Goal: Task Accomplishment & Management: Use online tool/utility

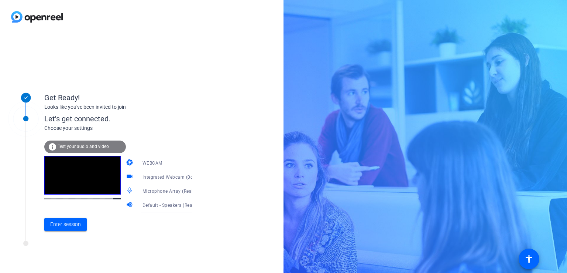
click at [174, 163] on div "WEBCAM" at bounding box center [170, 162] width 55 height 9
click at [228, 194] on div at bounding box center [283, 136] width 567 height 273
click at [171, 175] on span "Integrated Webcam (0c45:6720)" at bounding box center [178, 177] width 70 height 6
click at [228, 198] on div at bounding box center [283, 136] width 567 height 273
click at [178, 189] on span "Microphone Array (Realtek(R) Audio)" at bounding box center [182, 191] width 79 height 6
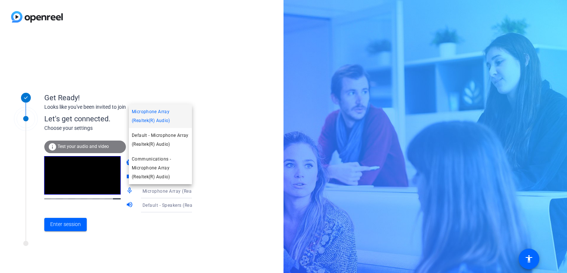
click at [242, 152] on div at bounding box center [283, 136] width 567 height 273
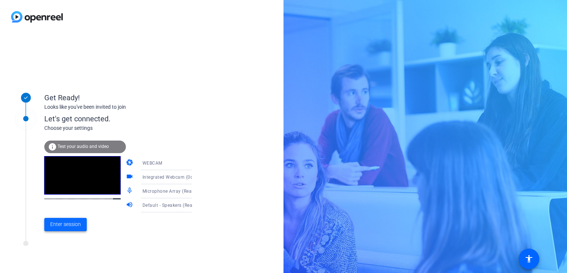
click at [72, 224] on span "Enter session" at bounding box center [65, 224] width 31 height 8
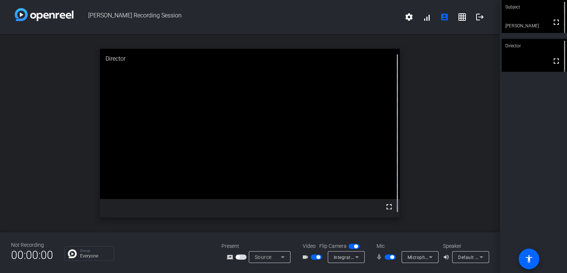
drag, startPoint x: 390, startPoint y: 209, endPoint x: 390, endPoint y: 240, distance: 31.8
click at [390, 208] on mat-icon "fullscreen" at bounding box center [389, 206] width 9 height 9
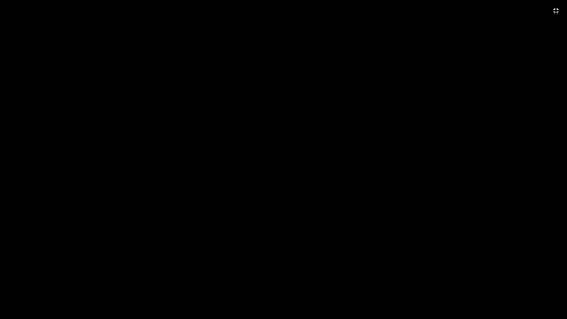
click at [413, 83] on video at bounding box center [283, 159] width 567 height 319
click at [558, 11] on mat-icon "fullscreen_exit" at bounding box center [556, 10] width 9 height 9
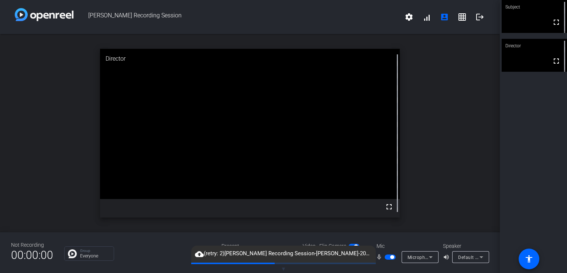
click at [405, 158] on div "open_in_new Director fullscreen" at bounding box center [250, 133] width 500 height 198
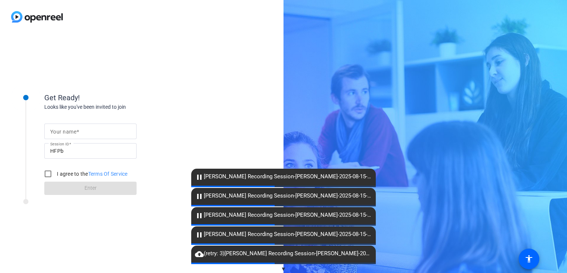
click at [440, 130] on div "Get Ready! Looks like you've been invited to join Your name Session ID HFPb I a…" at bounding box center [283, 136] width 567 height 273
click at [82, 130] on input "Your name" at bounding box center [90, 131] width 81 height 9
click at [83, 130] on input "a" at bounding box center [90, 131] width 81 height 9
type input "a"
type input "[PERSON_NAME]"
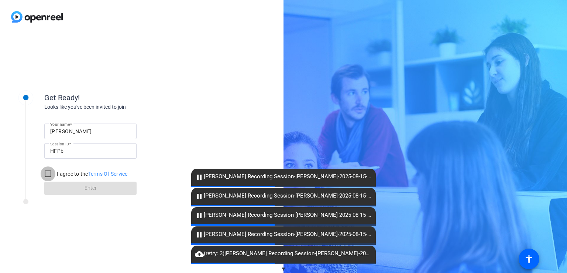
click at [47, 174] on input "I agree to the Terms Of Service" at bounding box center [48, 173] width 15 height 15
checkbox input "true"
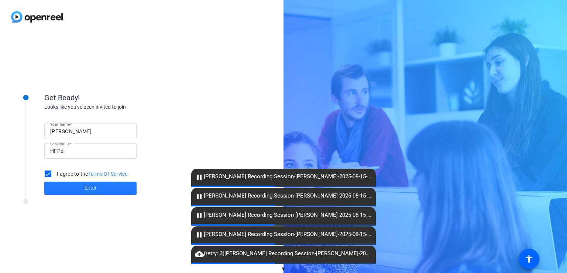
click at [63, 188] on span at bounding box center [90, 188] width 92 height 18
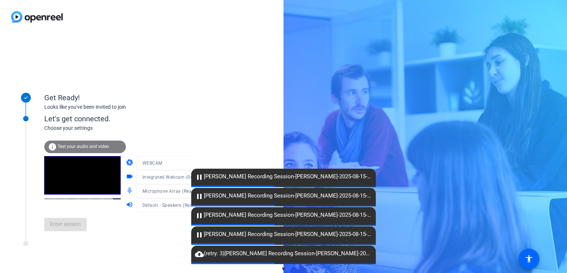
click at [75, 225] on div "Enter session" at bounding box center [125, 224] width 163 height 24
click at [71, 225] on span "Enter session" at bounding box center [65, 224] width 31 height 8
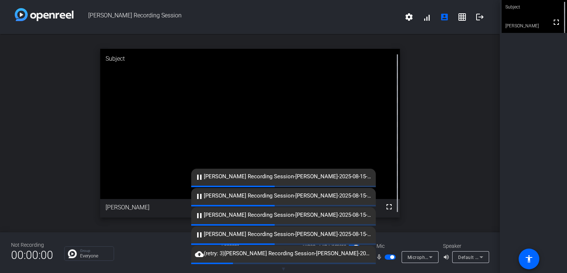
click at [222, 260] on div "cloud_upload (retry: 3) [PERSON_NAME] Recording Session-[PERSON_NAME]-2025-08-1…" at bounding box center [283, 253] width 185 height 17
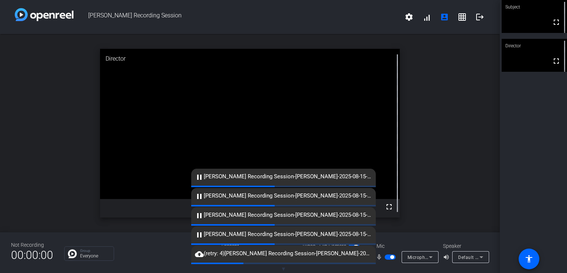
click at [276, 262] on span at bounding box center [283, 262] width 15 height 1
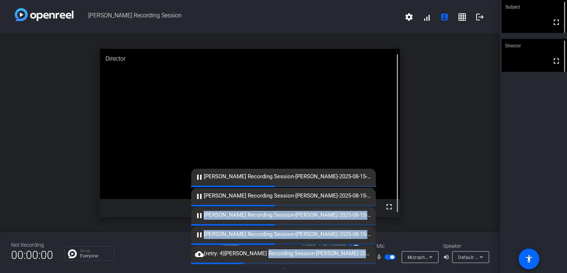
drag, startPoint x: 267, startPoint y: 248, endPoint x: 276, endPoint y: 229, distance: 21.5
click at [276, 229] on div "▼ cloud_upload (retry: 4) [PERSON_NAME] Recording Session-[PERSON_NAME]-2025-08…" at bounding box center [283, 220] width 567 height 105
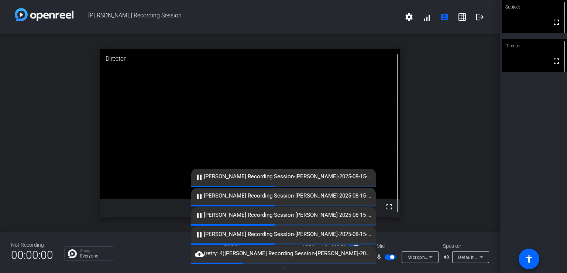
click at [516, 166] on div "Subject fullscreen Director fullscreen" at bounding box center [533, 136] width 67 height 273
click at [415, 129] on div "open_in_new Director fullscreen" at bounding box center [250, 133] width 500 height 198
click at [282, 268] on span "▼" at bounding box center [284, 268] width 6 height 7
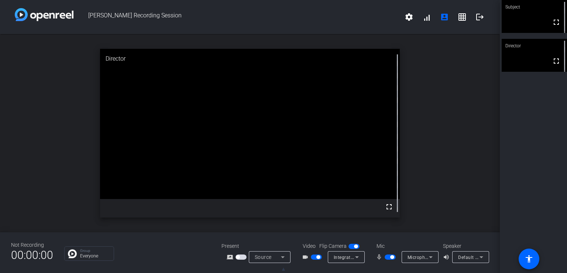
click at [282, 268] on span "▲" at bounding box center [284, 268] width 6 height 7
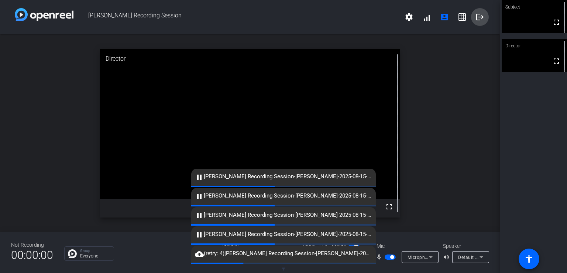
click at [479, 14] on mat-icon "logout" at bounding box center [480, 17] width 9 height 9
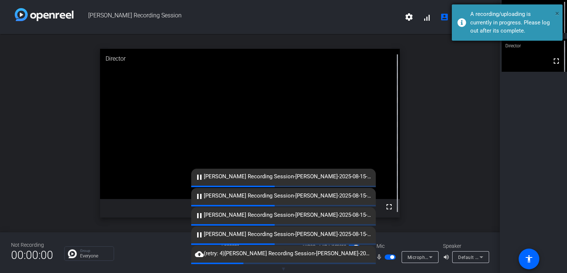
click at [556, 15] on span "×" at bounding box center [557, 13] width 4 height 9
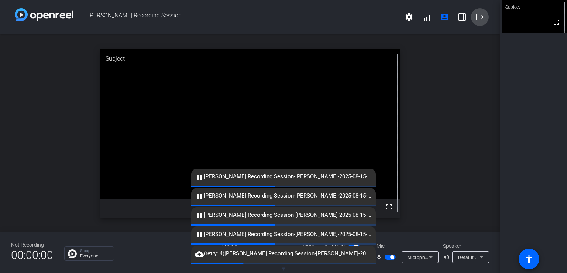
click at [480, 17] on mat-icon "logout" at bounding box center [480, 17] width 9 height 9
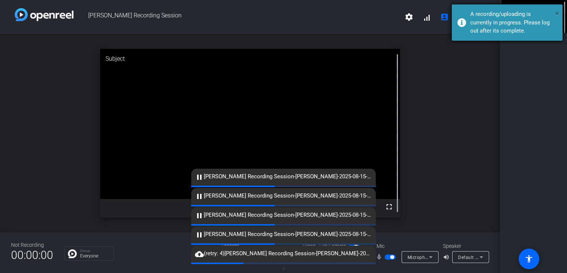
click at [557, 14] on span "×" at bounding box center [557, 13] width 4 height 9
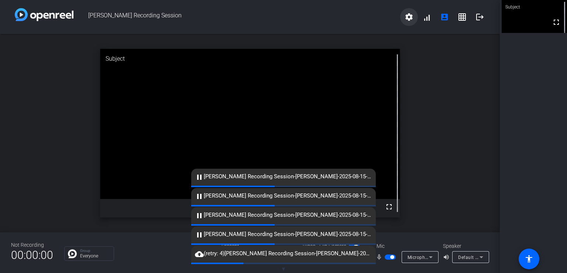
click at [410, 20] on mat-icon "settings" at bounding box center [409, 17] width 9 height 9
click at [506, 75] on div at bounding box center [283, 136] width 567 height 273
